Goal: Navigation & Orientation: Find specific page/section

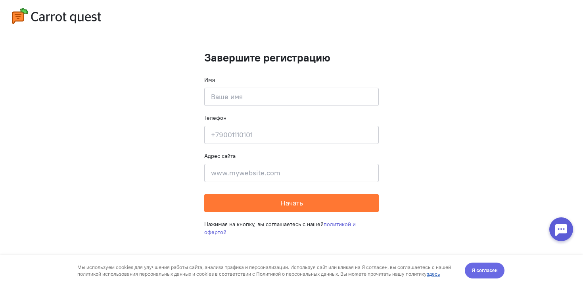
click at [494, 268] on span "Я согласен" at bounding box center [485, 271] width 26 height 8
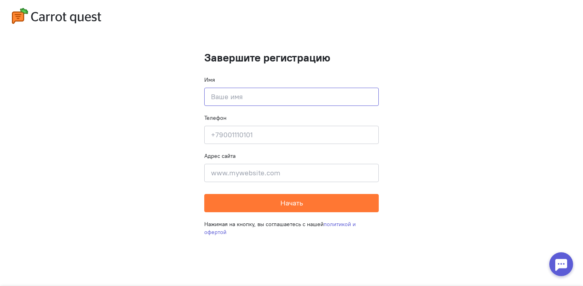
click at [289, 95] on input at bounding box center [291, 97] width 175 height 18
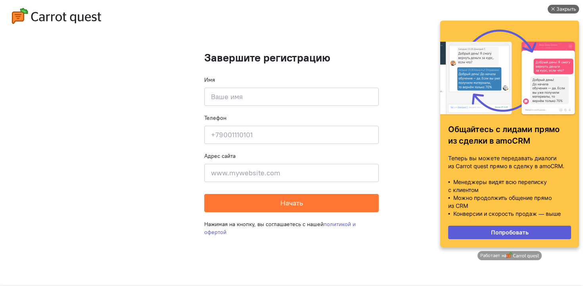
click at [561, 12] on div "Закрыть" at bounding box center [567, 9] width 20 height 9
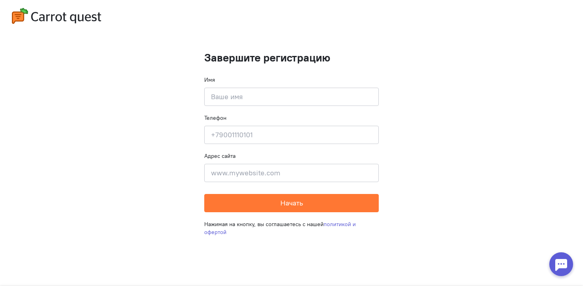
click at [29, 17] on img at bounding box center [56, 16] width 89 height 16
